Goal: Transaction & Acquisition: Download file/media

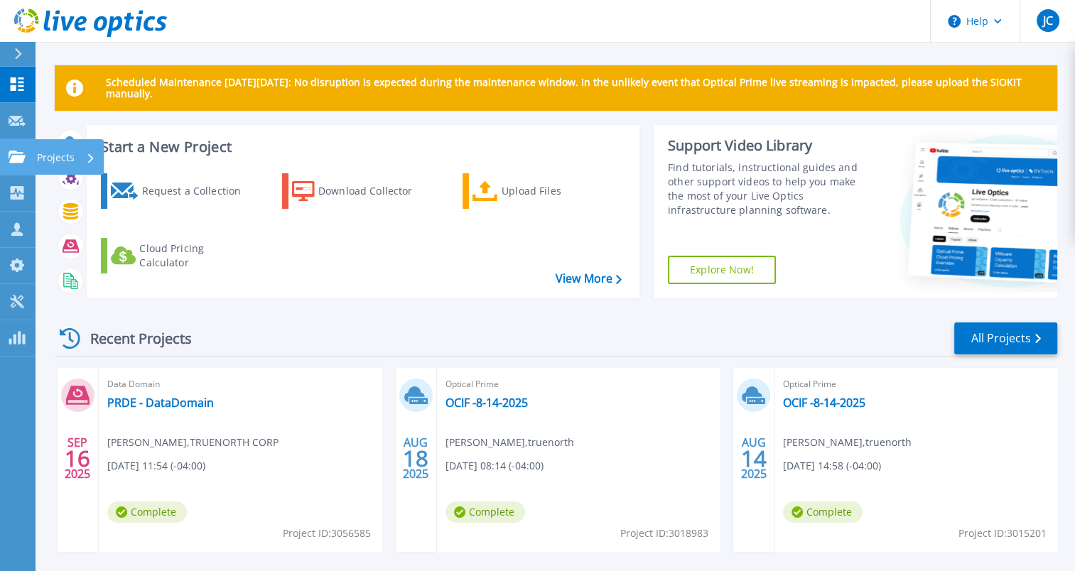
click at [88, 156] on icon at bounding box center [91, 157] width 6 height 9
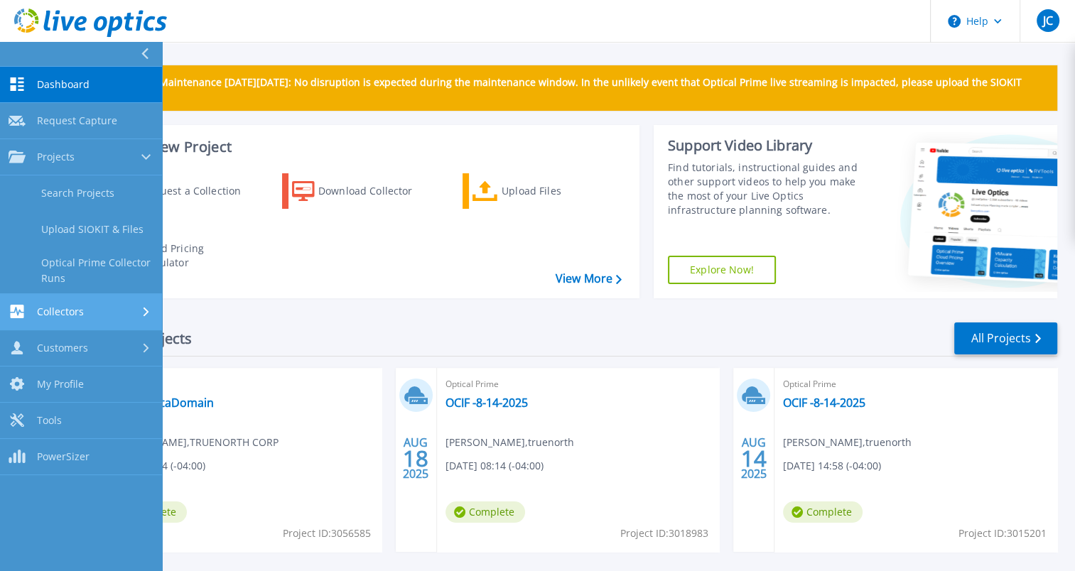
click at [116, 305] on div "Collectors" at bounding box center [81, 311] width 145 height 13
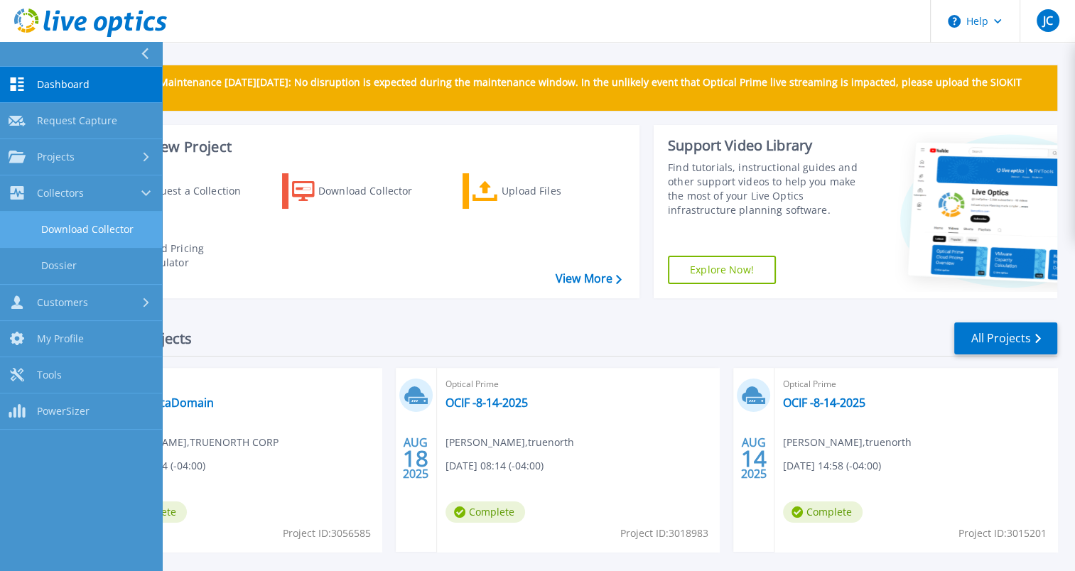
click at [108, 233] on link "Download Collector" at bounding box center [81, 230] width 162 height 36
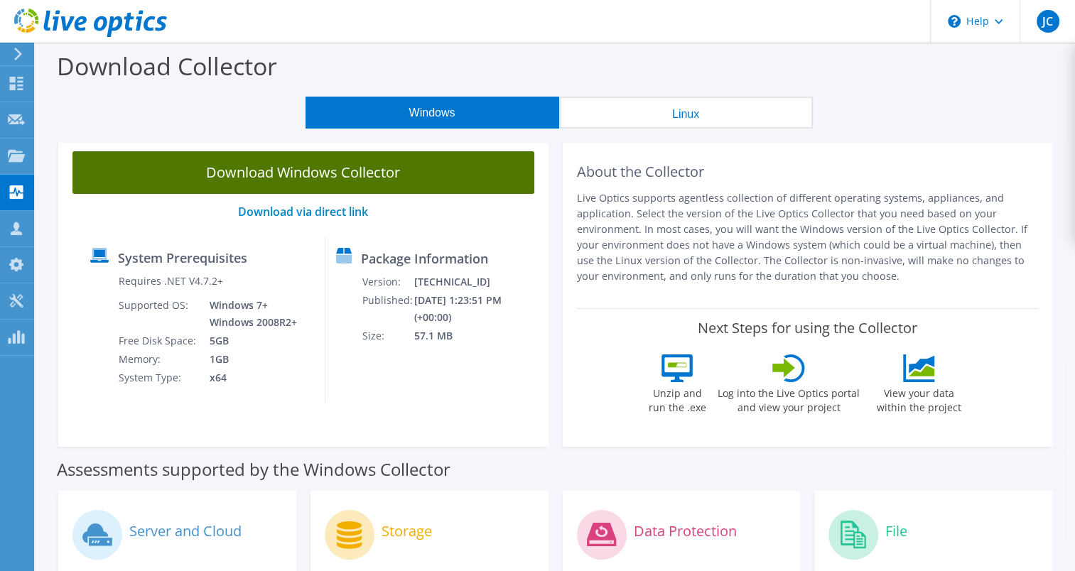
click at [278, 176] on link "Download Windows Collector" at bounding box center [303, 172] width 462 height 43
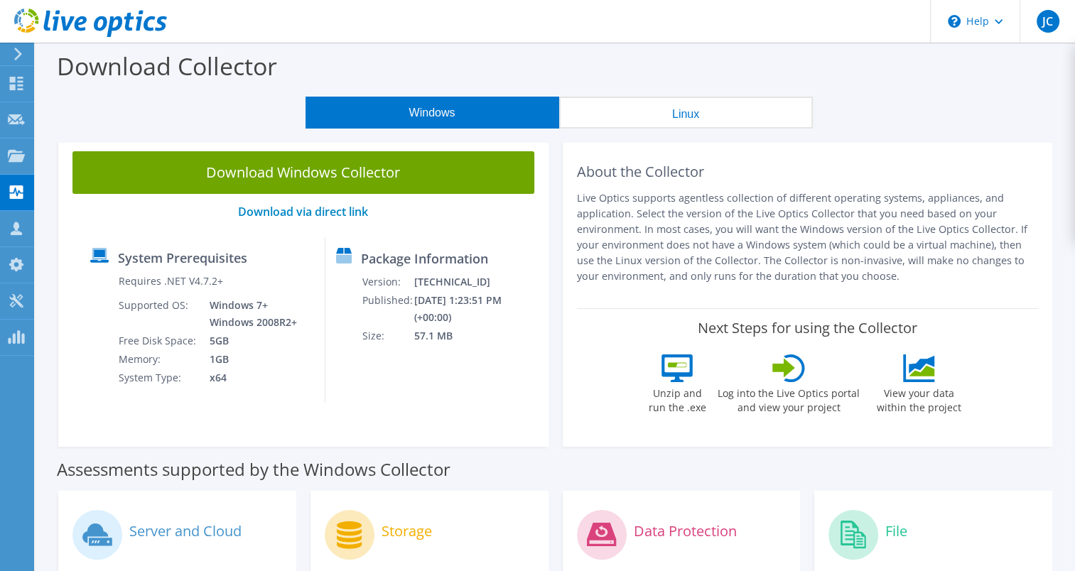
click at [85, 21] on use at bounding box center [90, 23] width 153 height 28
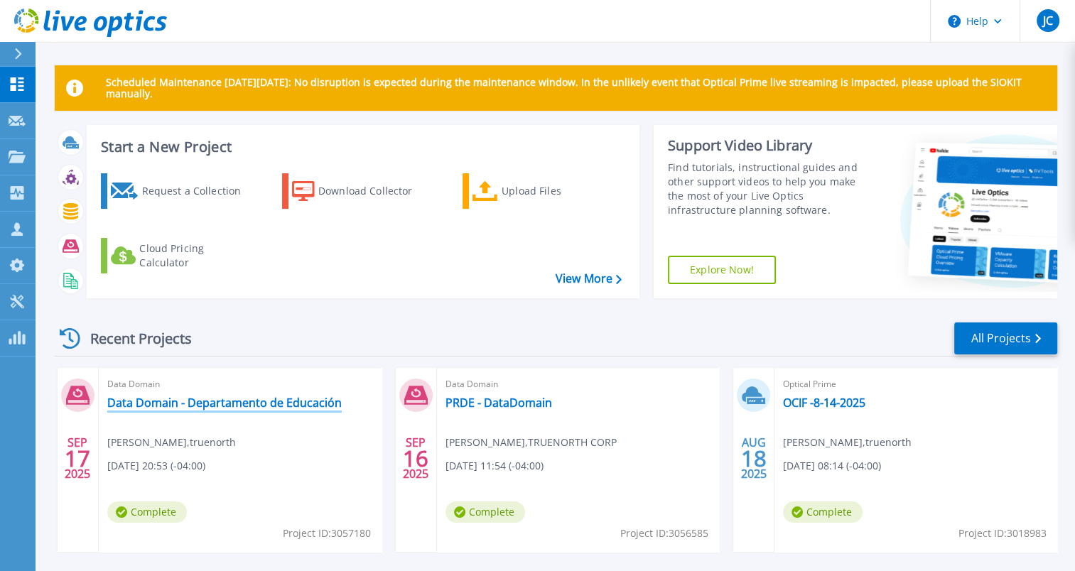
click at [192, 404] on link "Data Domain - Departamento de Educación" at bounding box center [224, 403] width 234 height 14
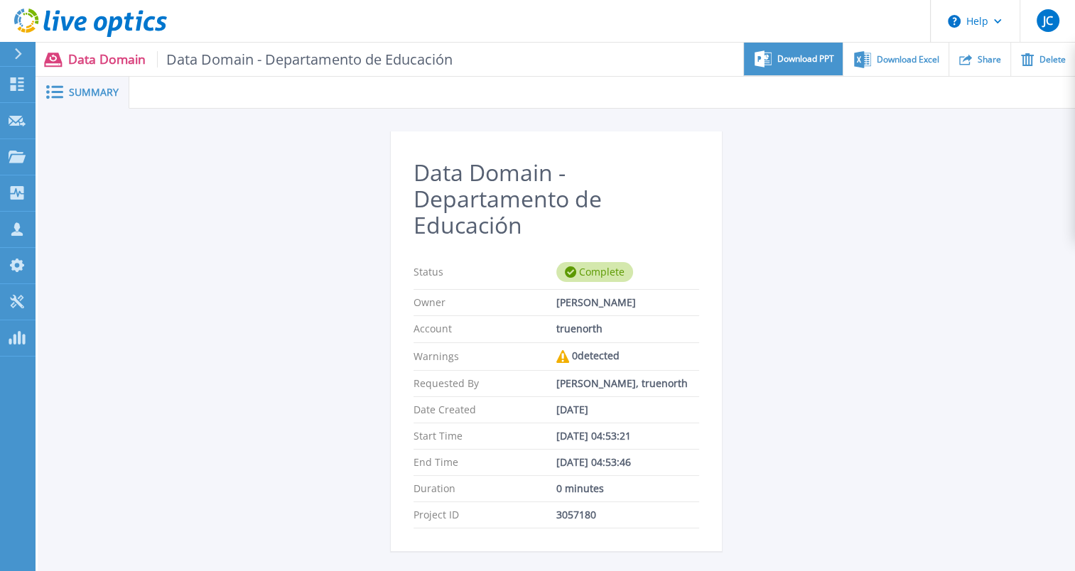
click at [799, 58] on span "Download PPT" at bounding box center [805, 59] width 57 height 9
click at [916, 181] on div "Data Domain - Departamento de Educación Status Complete Owner Juan Camacho Acco…" at bounding box center [556, 425] width 1037 height 633
